Goal: Transaction & Acquisition: Purchase product/service

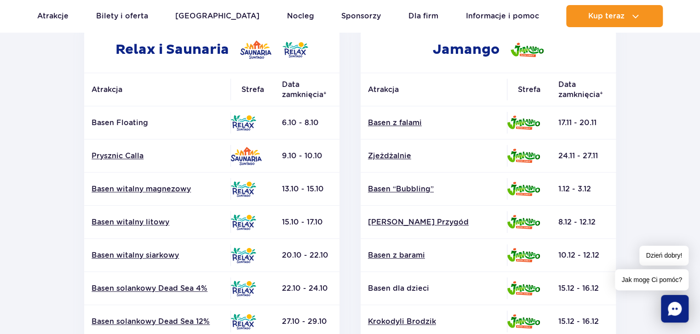
scroll to position [184, 0]
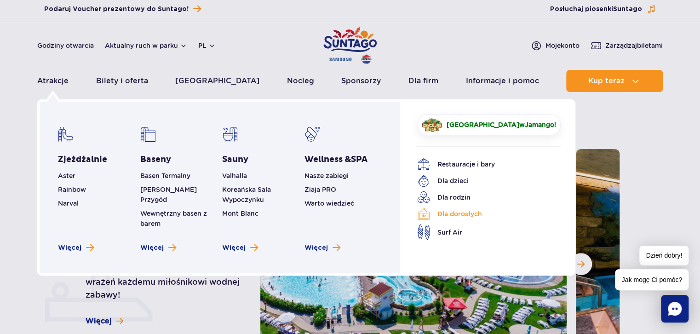
click at [460, 213] on link "Dla dorosłych" at bounding box center [482, 213] width 130 height 13
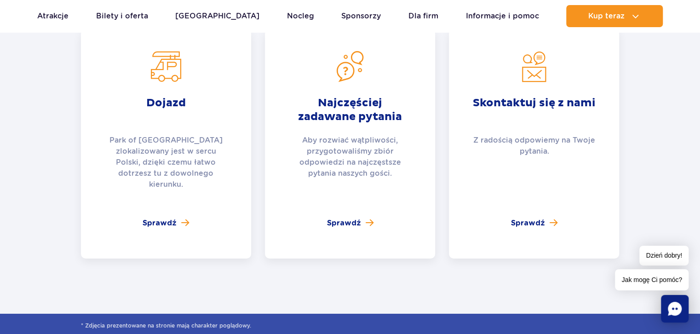
scroll to position [1379, 0]
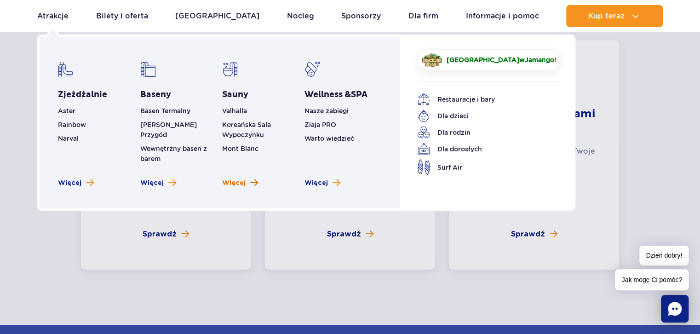
click at [235, 178] on span "Więcej" at bounding box center [233, 182] width 23 height 9
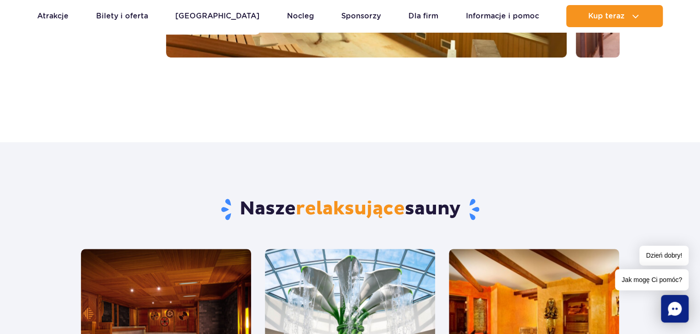
scroll to position [138, 0]
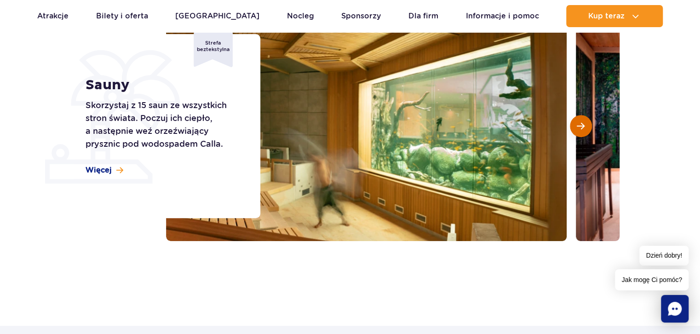
click at [577, 132] on button "Następny slajd" at bounding box center [581, 126] width 22 height 22
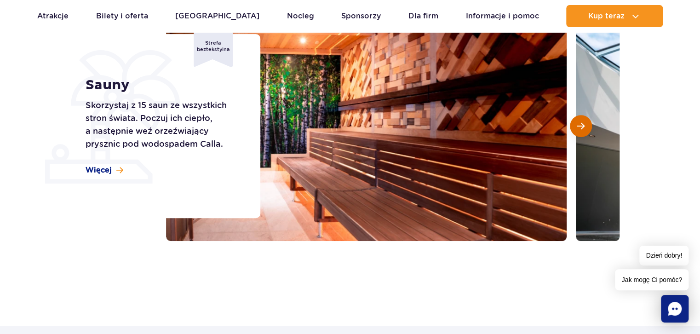
click at [578, 130] on span "Następny slajd" at bounding box center [580, 126] width 8 height 8
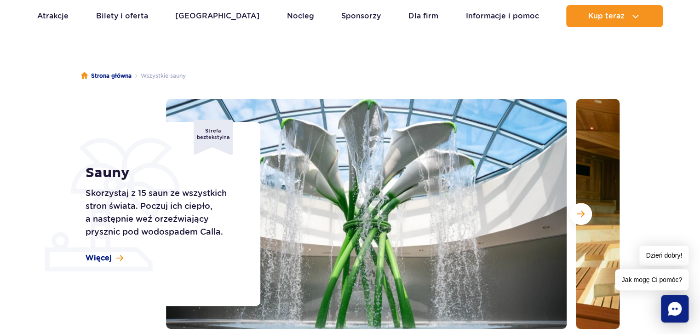
scroll to position [46, 0]
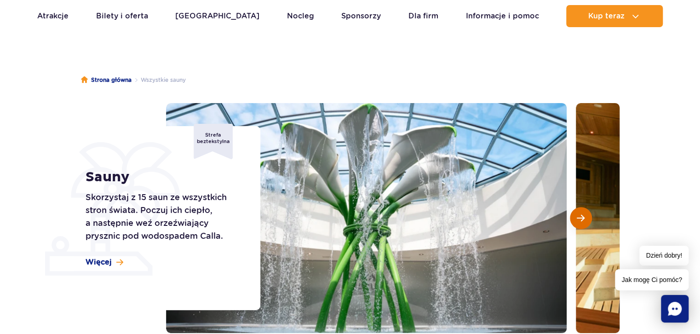
click at [583, 227] on button "Następny slajd" at bounding box center [581, 218] width 22 height 22
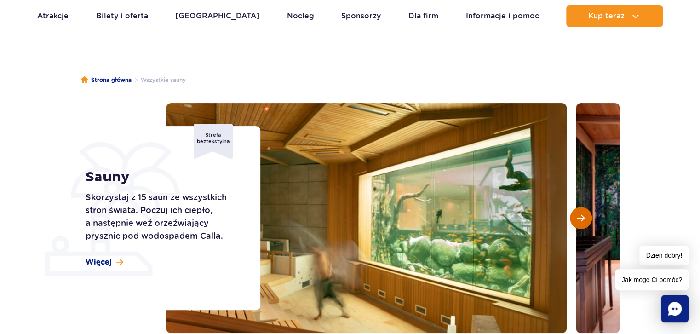
click at [582, 217] on span "Następny slajd" at bounding box center [580, 218] width 8 height 8
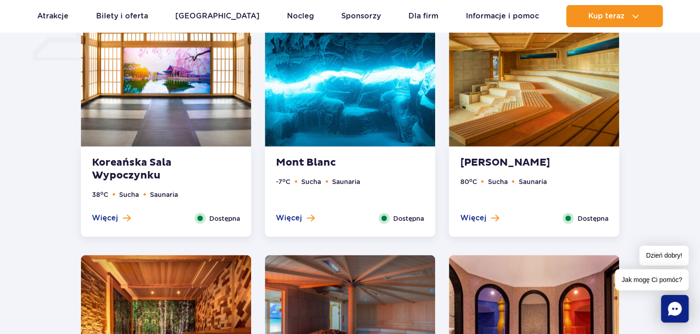
scroll to position [827, 0]
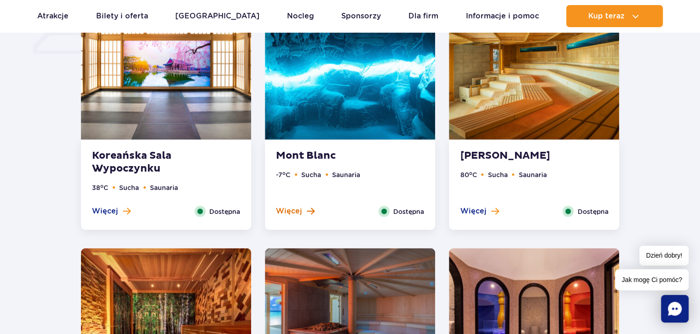
click at [296, 207] on span "Więcej" at bounding box center [289, 210] width 26 height 10
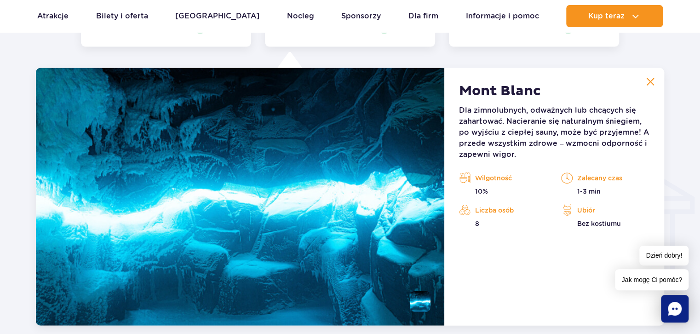
scroll to position [1022, 0]
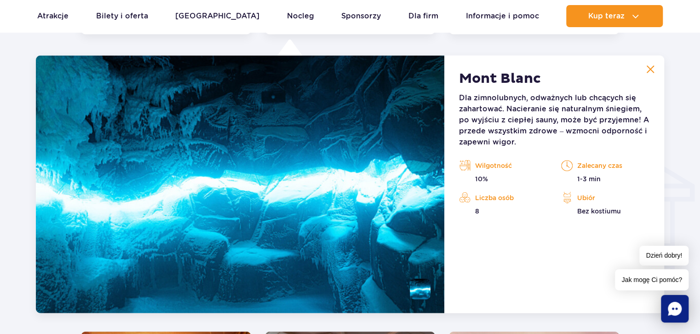
click at [652, 69] on img at bounding box center [650, 69] width 8 height 8
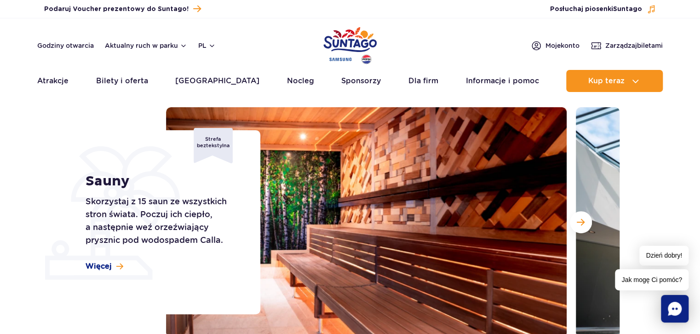
scroll to position [0, 0]
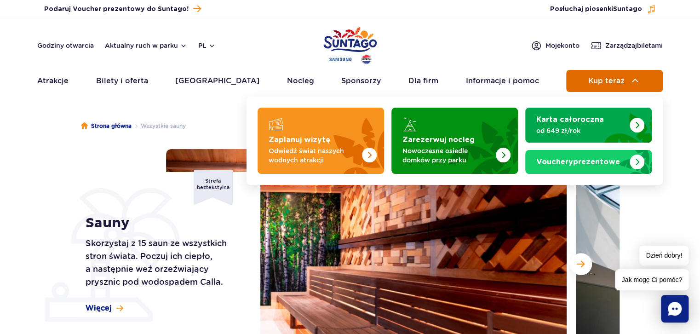
click at [622, 82] on span "Kup teraz" at bounding box center [605, 81] width 36 height 8
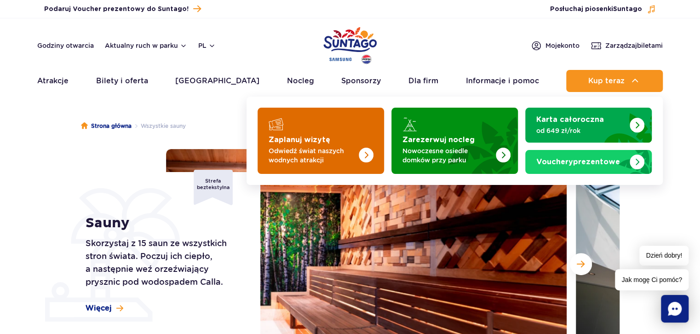
click at [294, 146] on p "Odwiedź świat naszych wodnych atrakcji" at bounding box center [313, 155] width 90 height 18
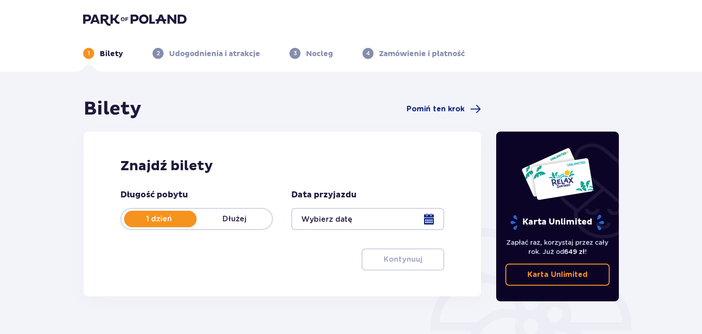
click at [433, 219] on div at bounding box center [367, 219] width 153 height 22
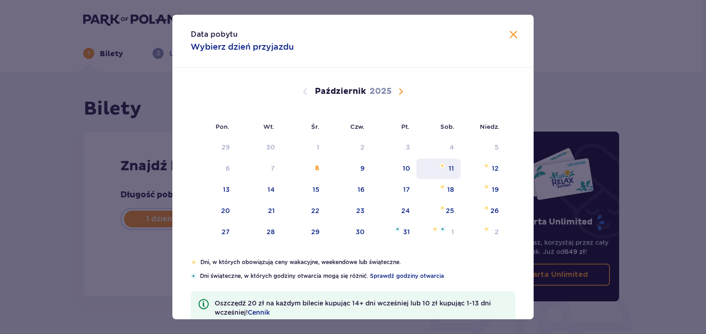
click at [443, 168] on div "11" at bounding box center [438, 169] width 45 height 20
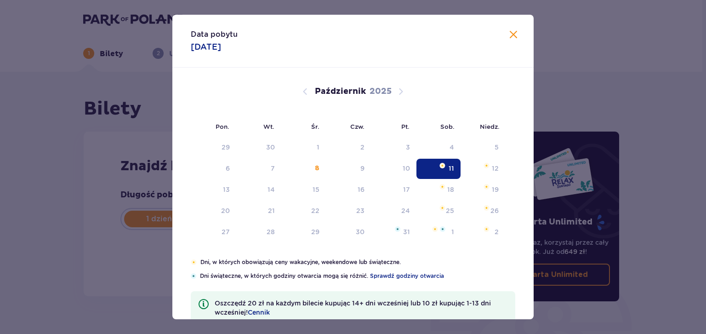
type input "[DATE]"
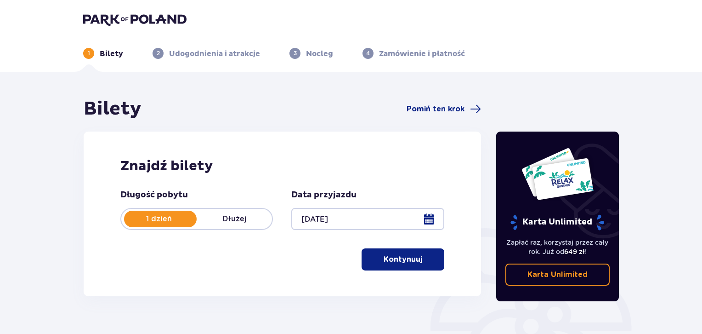
click at [388, 269] on button "Kontynuuj" at bounding box center [403, 259] width 83 height 22
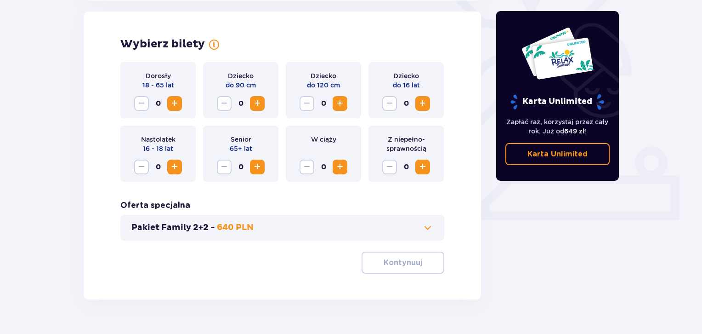
scroll to position [256, 0]
click at [170, 100] on span "Zwiększ" at bounding box center [174, 102] width 11 height 11
click at [394, 265] on p "Kontynuuj" at bounding box center [403, 262] width 39 height 10
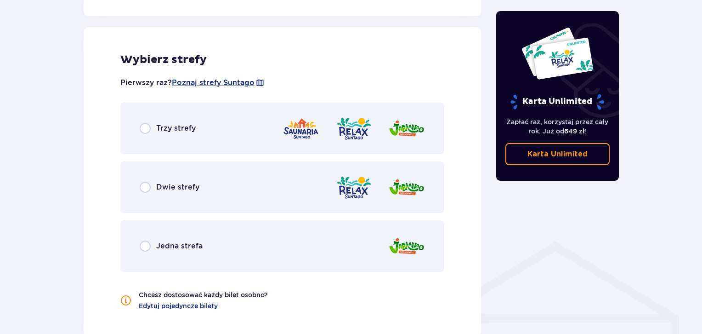
scroll to position [510, 0]
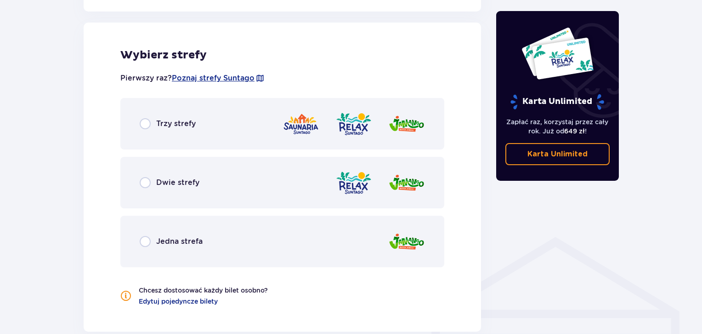
click at [148, 122] on input "radio" at bounding box center [145, 123] width 11 height 11
radio input "true"
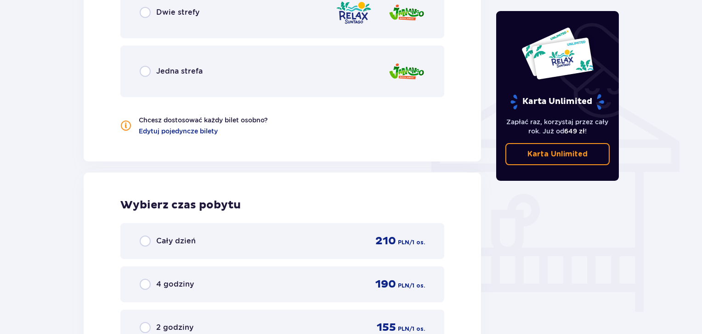
scroll to position [738, 0]
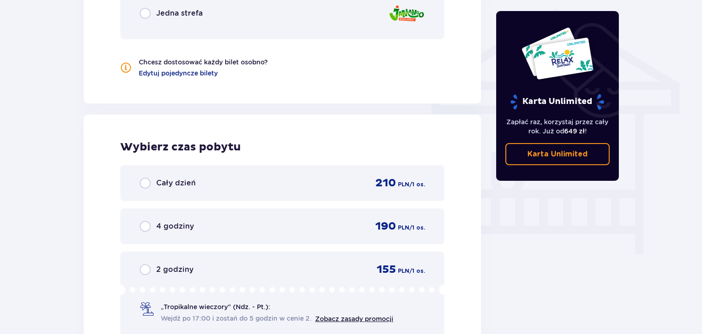
click at [216, 226] on div "4 godziny 190 PLN / 1 os." at bounding box center [282, 226] width 285 height 14
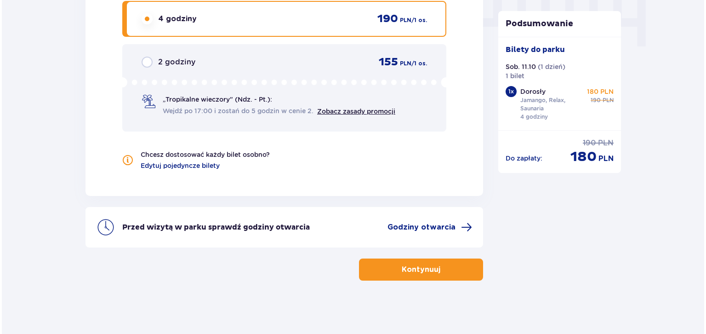
scroll to position [946, 0]
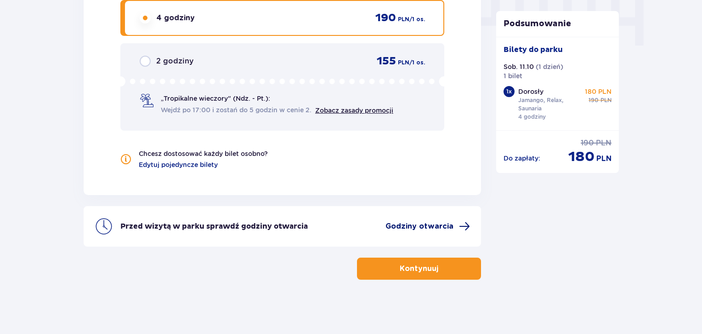
click at [431, 224] on span "Godziny otwarcia" at bounding box center [420, 226] width 68 height 10
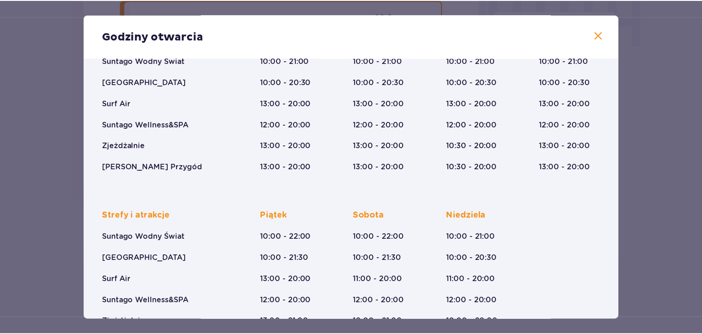
scroll to position [107, 0]
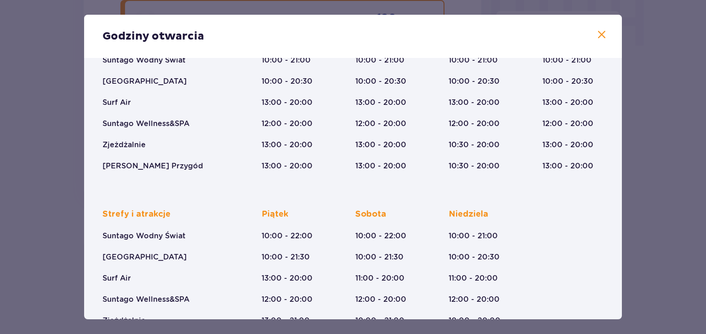
click at [599, 34] on span at bounding box center [601, 34] width 11 height 11
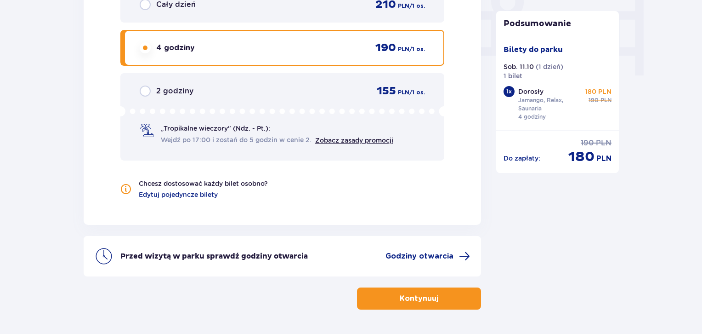
scroll to position [900, 0]
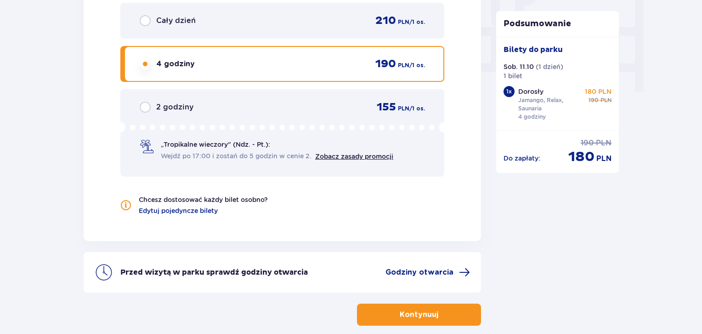
click at [411, 313] on p "Kontynuuj" at bounding box center [419, 314] width 39 height 10
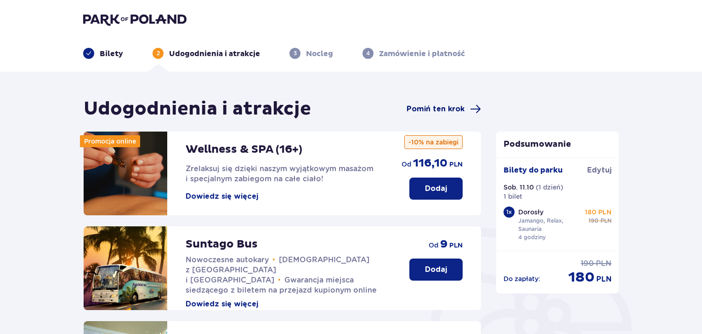
click at [432, 112] on span "Pomiń ten krok" at bounding box center [436, 109] width 58 height 10
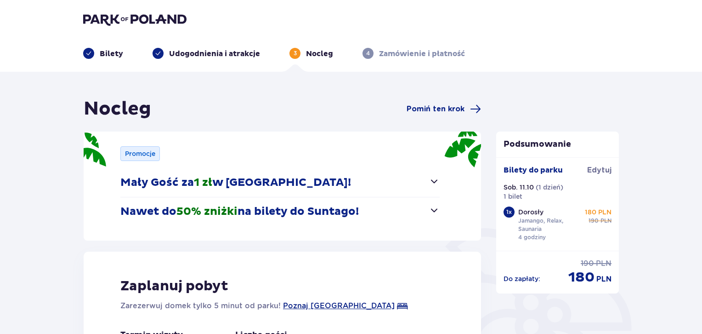
drag, startPoint x: 437, startPoint y: 106, endPoint x: 10, endPoint y: 124, distance: 427.4
click at [437, 106] on span "Pomiń ten krok" at bounding box center [436, 109] width 58 height 10
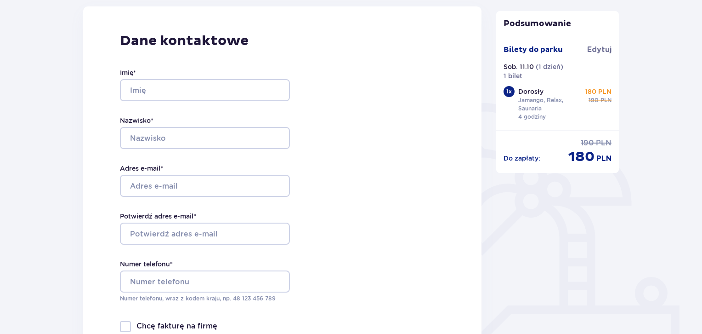
scroll to position [92, 0]
